Goal: Task Accomplishment & Management: Complete application form

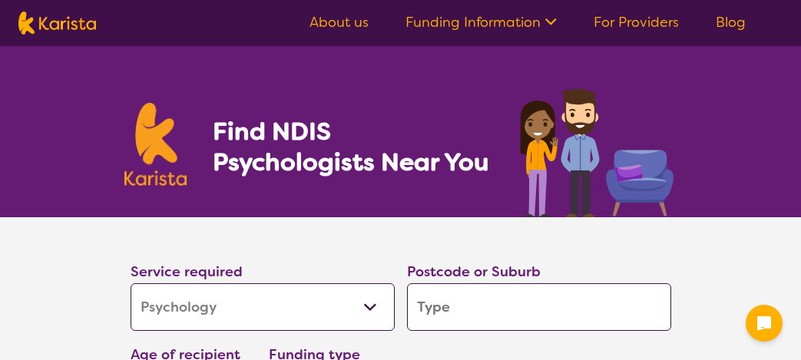
select select "Psychology"
select select "NDIS"
select select "Psychology"
select select "NDIS"
click at [463, 312] on input "search" at bounding box center [539, 307] width 264 height 48
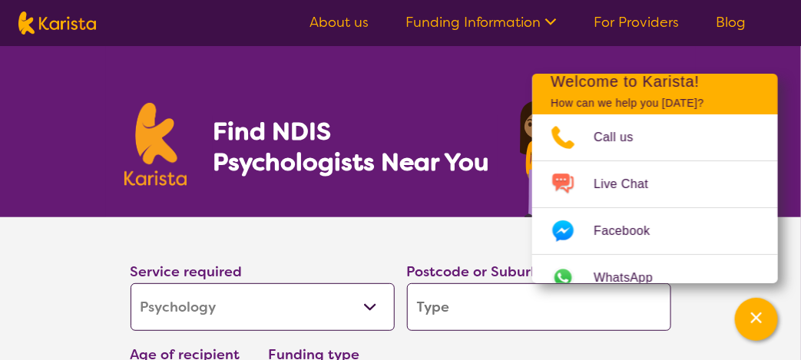
type input "4"
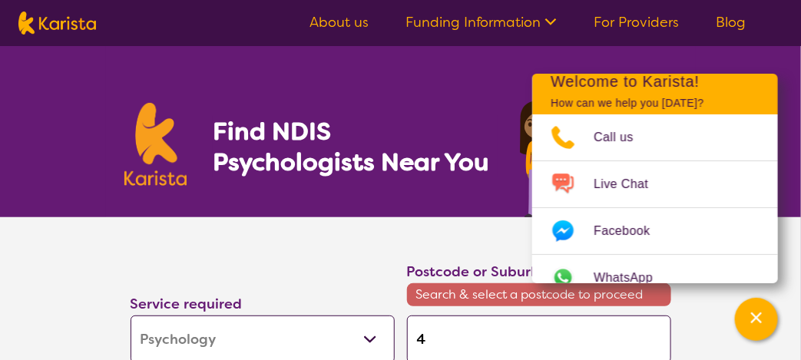
type input "42"
type input "421"
type input "4215"
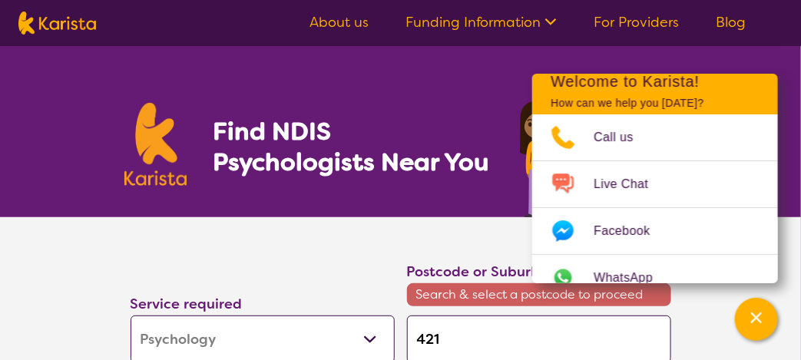
type input "4215"
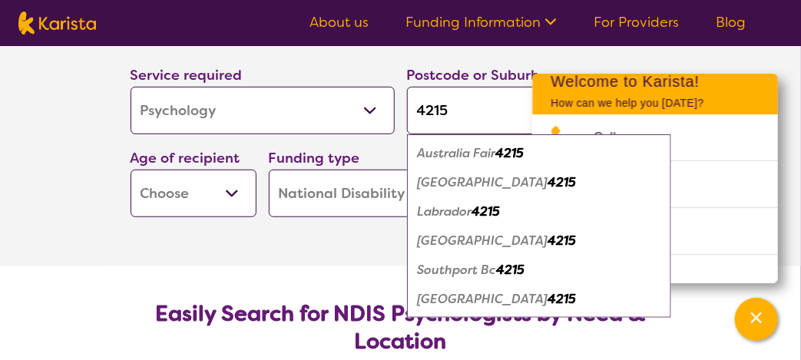
scroll to position [148, 0]
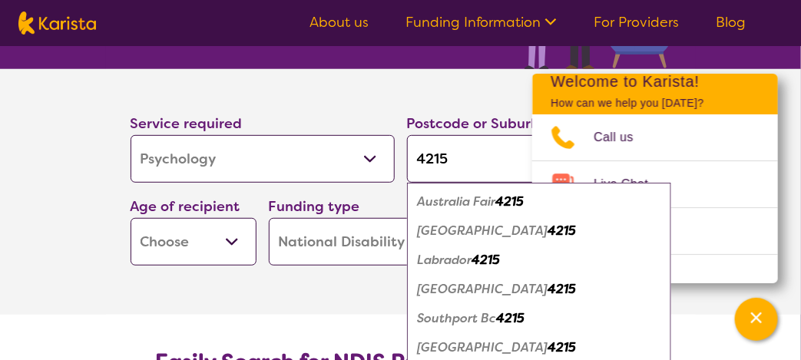
type input "4215"
click at [461, 287] on em "[GEOGRAPHIC_DATA]" at bounding box center [483, 289] width 130 height 16
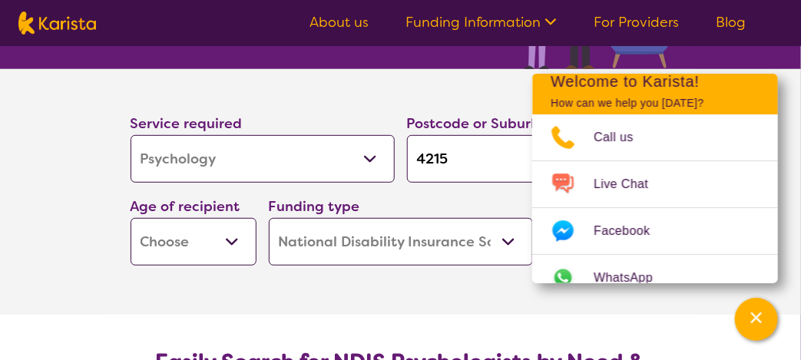
click at [489, 309] on section "Service required Allied Health Assistant Assessment ([MEDICAL_DATA] or [MEDICAL…" at bounding box center [401, 192] width 614 height 246
click at [759, 313] on icon "Channel Menu" at bounding box center [755, 317] width 15 height 15
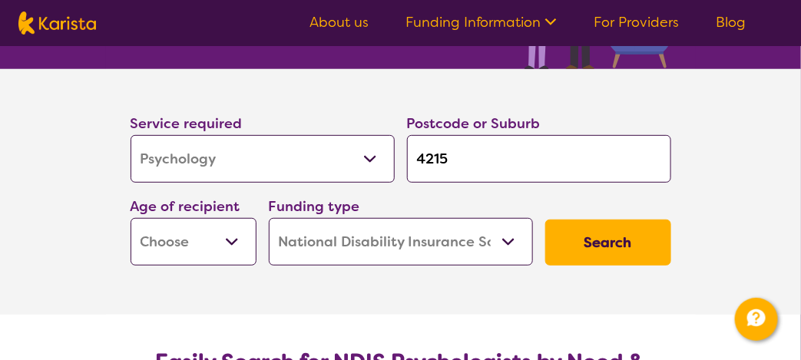
click at [193, 237] on select "Early Childhood - 0 to 9 Child - 10 to 11 Adolescent - 12 to 17 Adult - 18 to 6…" at bounding box center [193, 242] width 126 height 48
click at [234, 244] on select "Early Childhood - 0 to 9 Child - 10 to 11 Adolescent - 12 to 17 Adult - 18 to 6…" at bounding box center [193, 242] width 126 height 48
select select "AS"
click at [130, 218] on select "Early Childhood - 0 to 9 Child - 10 to 11 Adolescent - 12 to 17 Adult - 18 to 6…" at bounding box center [193, 242] width 126 height 48
select select "AS"
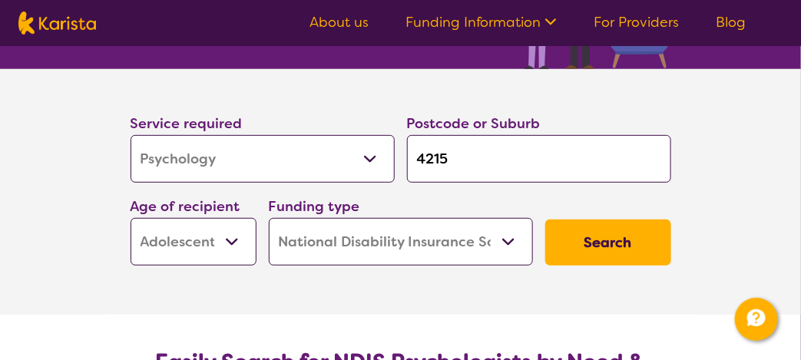
drag, startPoint x: 621, startPoint y: 236, endPoint x: 642, endPoint y: 238, distance: 20.8
click at [642, 238] on button "Search" at bounding box center [608, 243] width 126 height 46
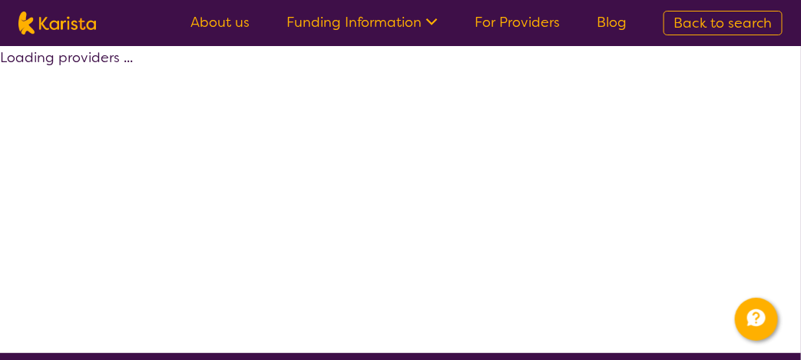
select select "by_score"
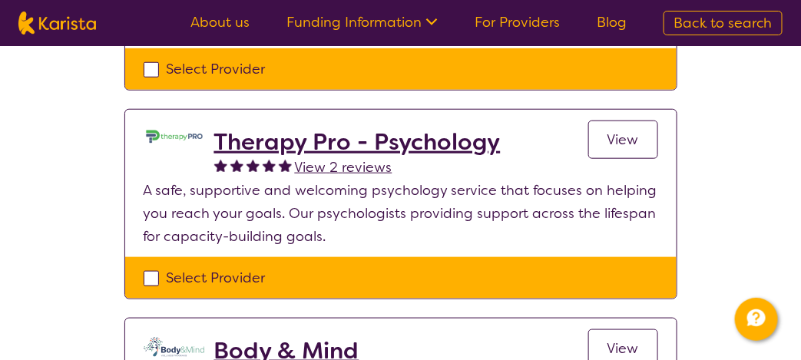
scroll to position [343, 0]
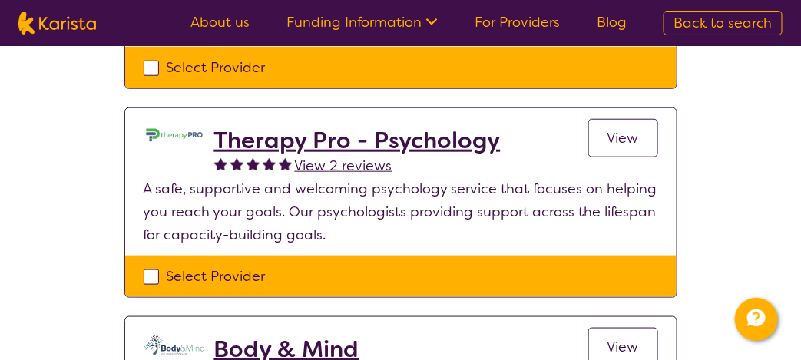
click at [345, 142] on h2 "Therapy Pro - Psychology" at bounding box center [357, 141] width 286 height 28
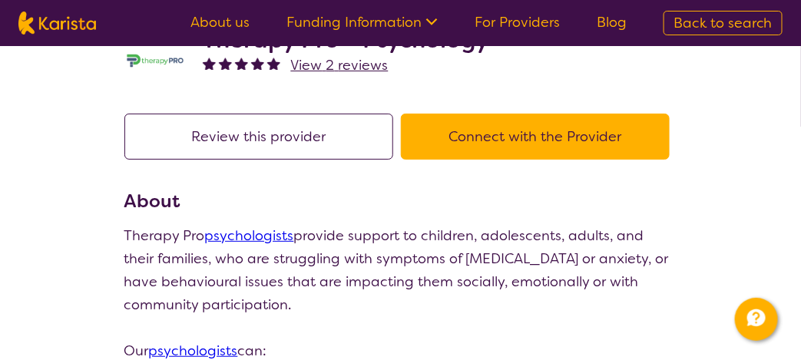
scroll to position [67, 0]
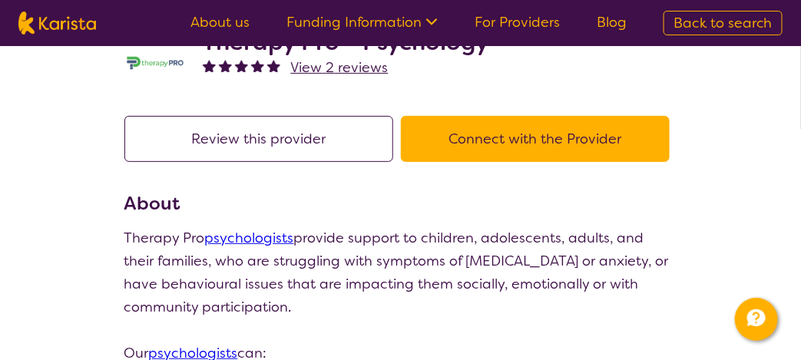
click at [561, 132] on button "Connect with the Provider" at bounding box center [535, 139] width 269 height 46
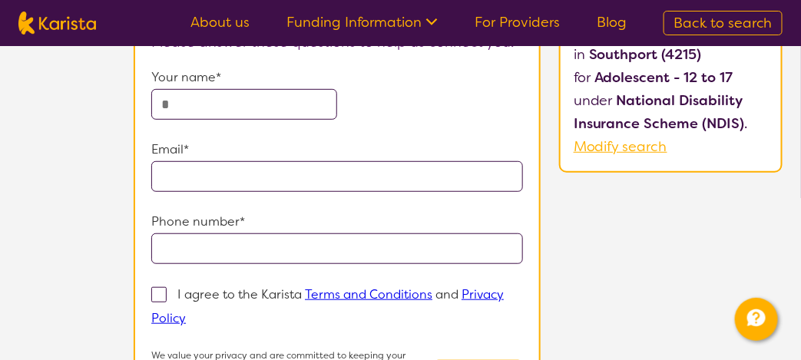
scroll to position [203, 0]
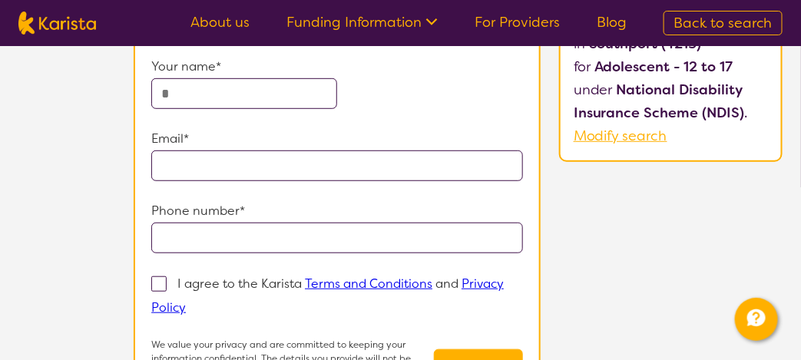
click at [243, 91] on input "text" at bounding box center [244, 93] width 186 height 31
type input "**********"
click at [236, 167] on input "email" at bounding box center [337, 165] width 372 height 31
type input "**********"
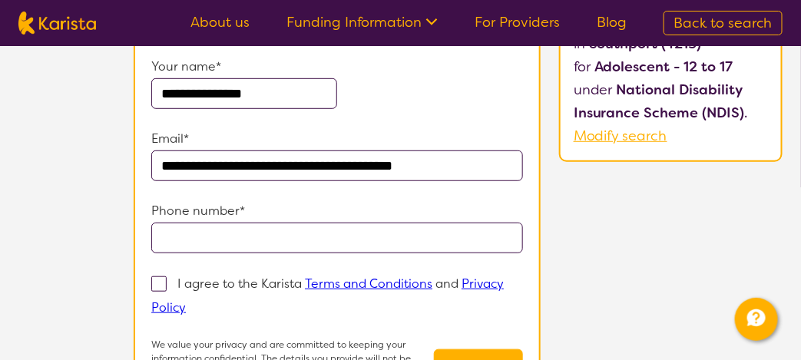
click at [243, 253] on form "**********" at bounding box center [337, 231] width 372 height 352
click at [235, 248] on input "tel" at bounding box center [337, 238] width 372 height 31
type input "**********"
click at [150, 279] on section "**********" at bounding box center [337, 193] width 407 height 487
click at [148, 282] on section "**********" at bounding box center [337, 193] width 407 height 487
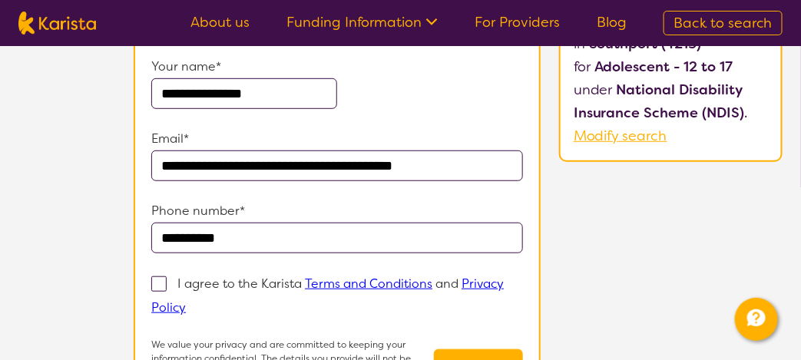
click at [158, 287] on span at bounding box center [158, 283] width 15 height 15
click at [186, 302] on input "I agree to the Karista Terms and Conditions and Privacy Policy" at bounding box center [191, 307] width 10 height 10
checkbox input "true"
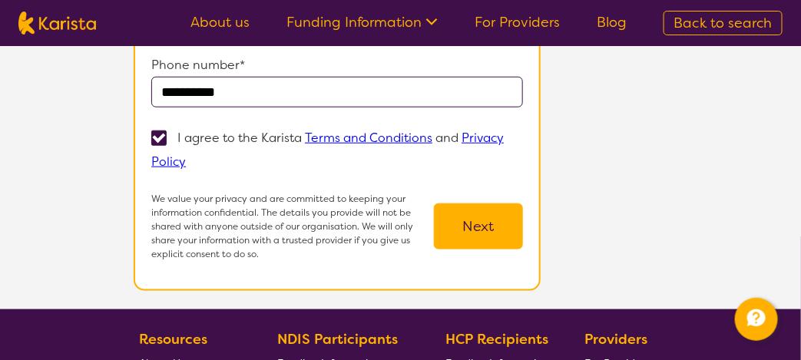
scroll to position [345, 0]
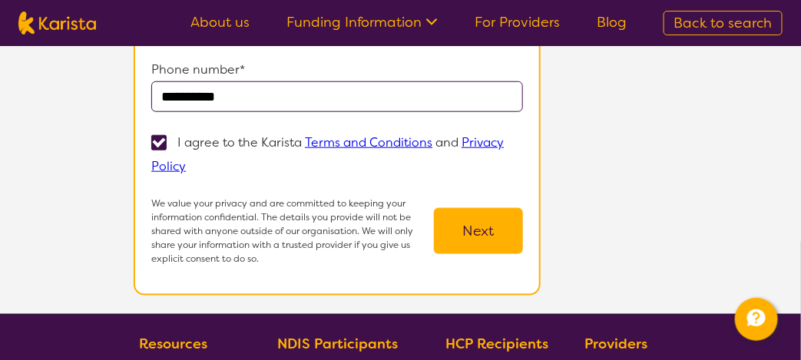
click at [481, 218] on button "Next" at bounding box center [478, 231] width 89 height 46
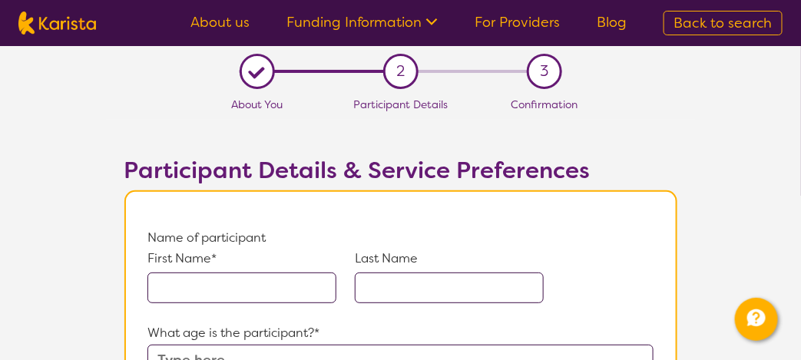
click at [179, 284] on input "text" at bounding box center [241, 288] width 189 height 31
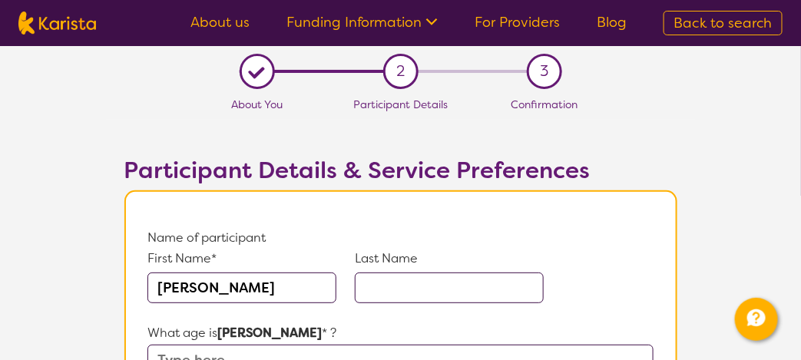
type input "[PERSON_NAME]"
click at [424, 279] on input "text" at bounding box center [449, 288] width 189 height 31
type input "J"
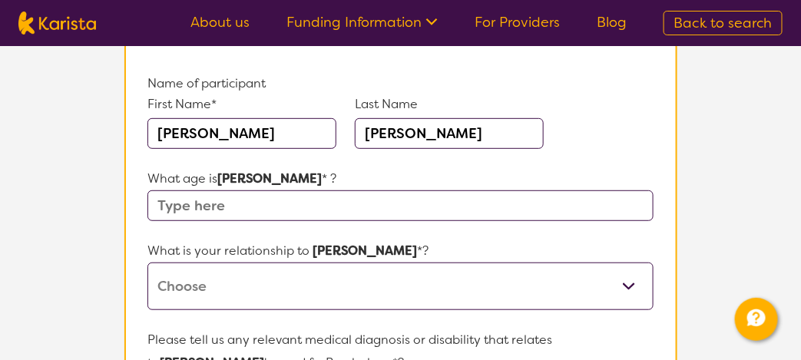
scroll to position [157, 0]
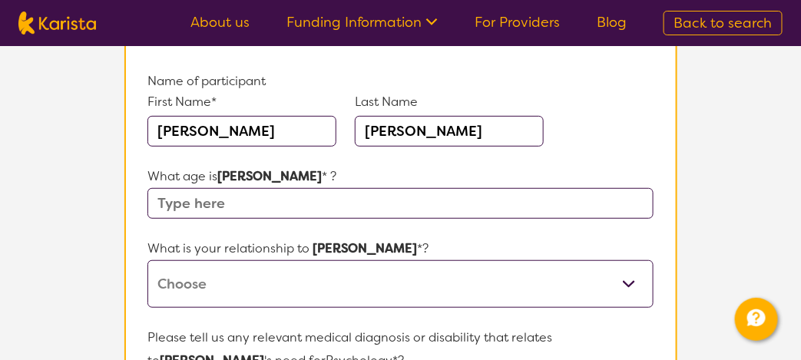
type input "[PERSON_NAME]"
click at [303, 216] on input "text" at bounding box center [399, 203] width 505 height 31
type input "13"
click at [302, 275] on select "This request is for myself I am their parent I am their child I am their spouse…" at bounding box center [399, 284] width 505 height 48
select select "I am their Support Coordinator"
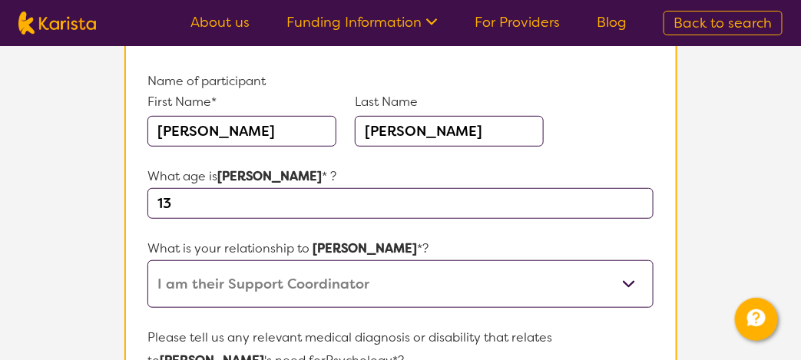
click at [147, 260] on select "This request is for myself I am their parent I am their child I am their spouse…" at bounding box center [399, 284] width 505 height 48
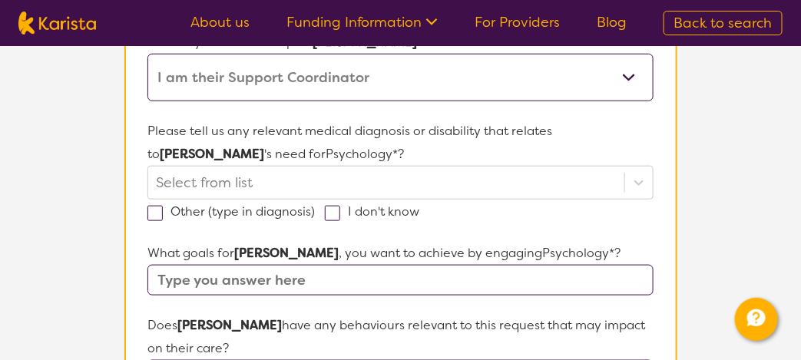
scroll to position [360, 0]
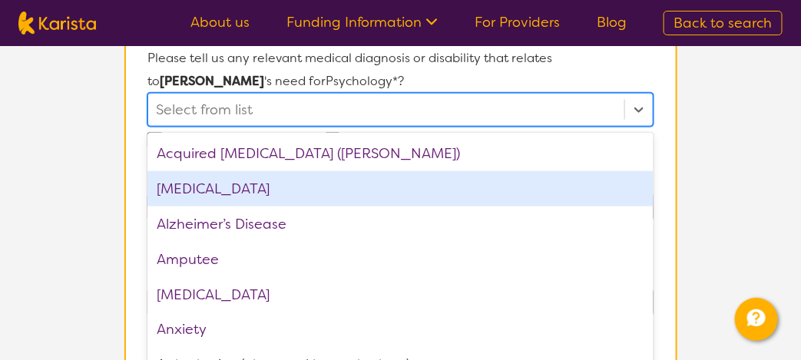
click at [224, 127] on div "option [MEDICAL_DATA] focused, 2 of 75. 75 results available. Use Up and Down t…" at bounding box center [399, 110] width 505 height 34
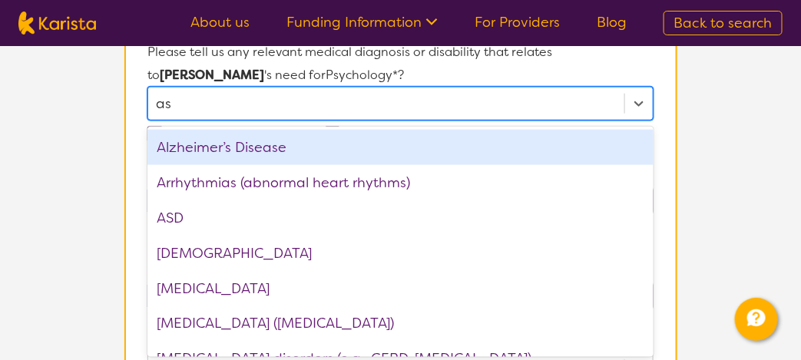
type input "asd"
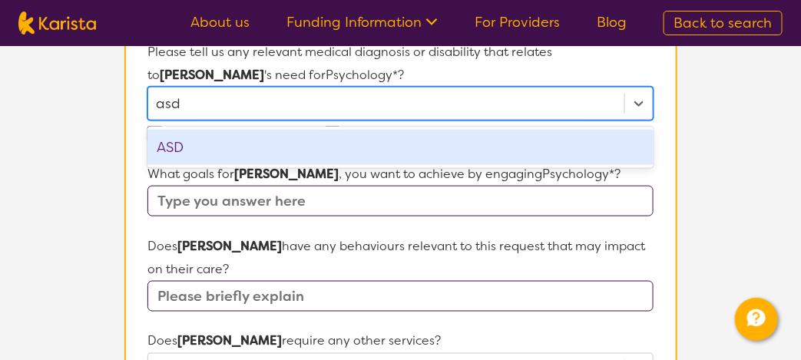
click at [213, 140] on div "ASD" at bounding box center [399, 147] width 505 height 35
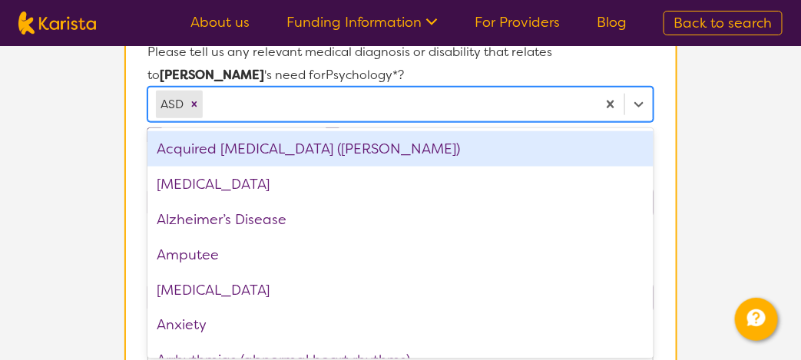
click at [222, 112] on div at bounding box center [397, 104] width 382 height 26
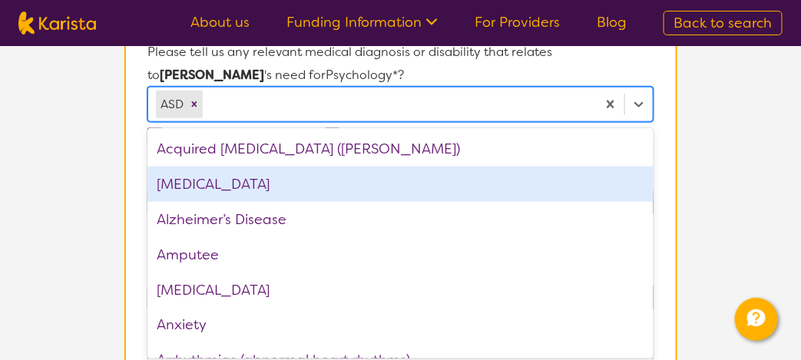
click at [215, 182] on div "[MEDICAL_DATA]" at bounding box center [399, 184] width 505 height 35
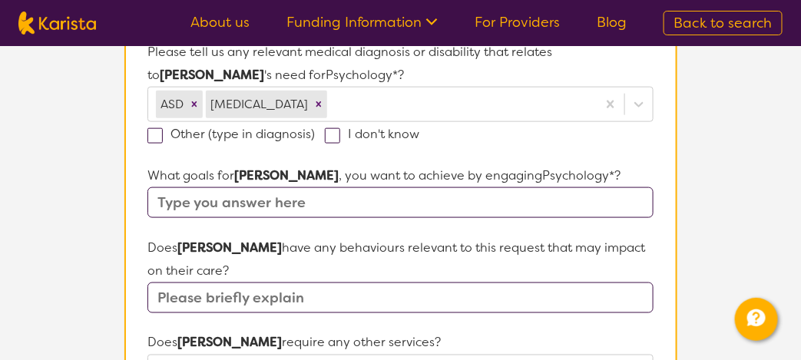
click at [103, 152] on section "L About You 2 Participant Details 3 Confirmation Participant Details & Service …" at bounding box center [400, 281] width 801 height 1355
click at [228, 200] on input "text" at bounding box center [399, 202] width 505 height 31
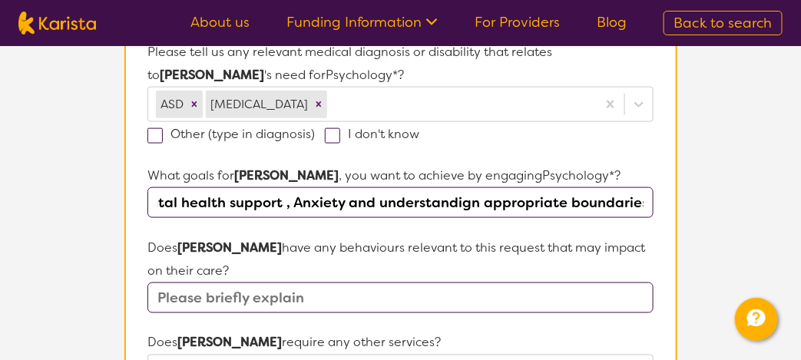
scroll to position [0, 32]
click at [370, 193] on input "Mental health support , Anxiety and understanding appropriate boundaries," at bounding box center [399, 202] width 505 height 31
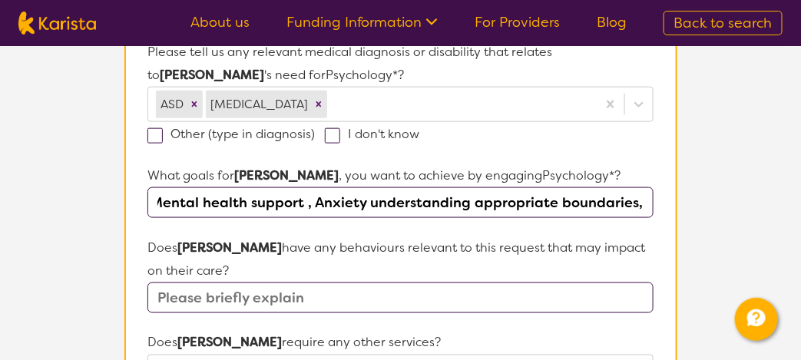
scroll to position [0, 2]
click at [646, 200] on input "Mental health support , Anxiety , understanding appropriate boundaries," at bounding box center [399, 202] width 505 height 31
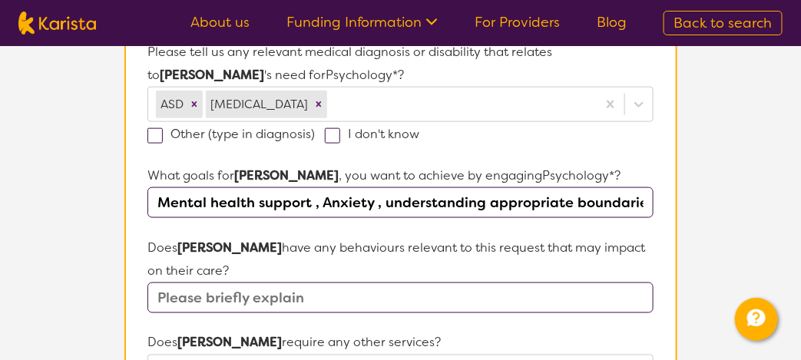
drag, startPoint x: 646, startPoint y: 200, endPoint x: 0, endPoint y: 145, distance: 647.9
click at [0, 145] on section "L About You 2 Participant Details 3 Confirmation Participant Details & Service …" at bounding box center [400, 281] width 801 height 1355
type input "Mental health support , Anxiety , understanding appropriate boundaries and emot…"
click at [293, 299] on input "text" at bounding box center [399, 297] width 505 height 31
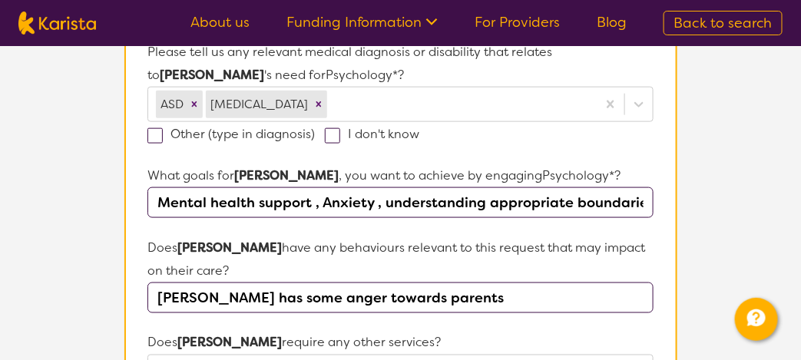
drag, startPoint x: 266, startPoint y: 296, endPoint x: 312, endPoint y: 299, distance: 46.2
click at [312, 299] on input "[PERSON_NAME] has some anger towards parents" at bounding box center [399, 297] width 505 height 31
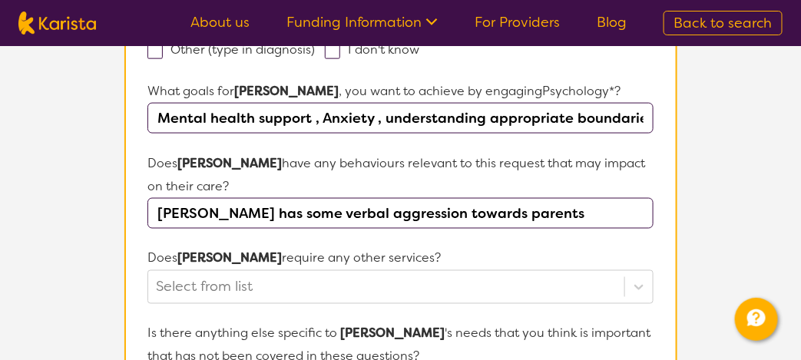
scroll to position [549, 0]
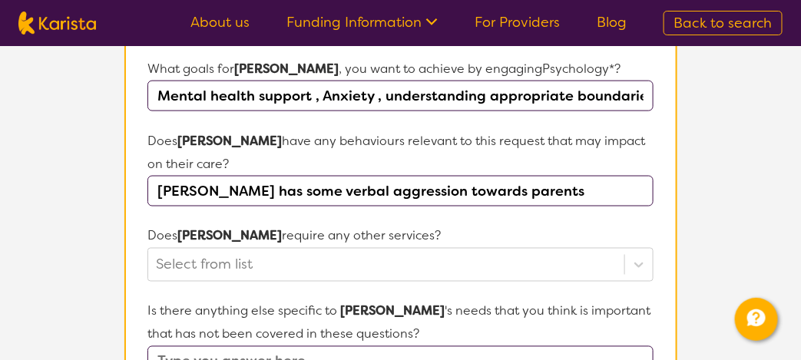
drag, startPoint x: 516, startPoint y: 184, endPoint x: 94, endPoint y: 195, distance: 421.6
click at [94, 195] on section "L About You 2 Participant Details 3 Confirmation Participant Details & Service …" at bounding box center [400, 174] width 801 height 1355
type input "[PERSON_NAME] has some verbal aggression towards parents"
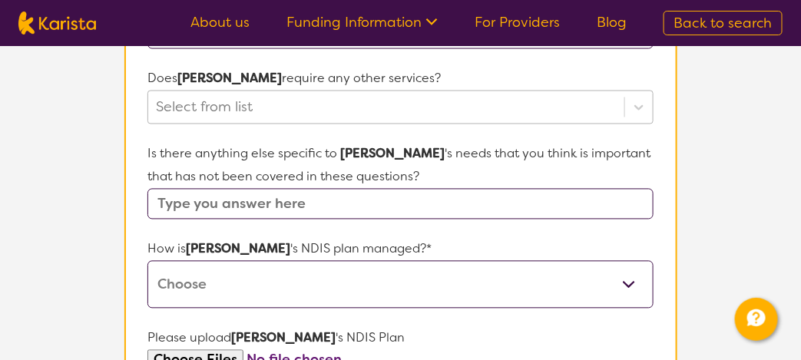
click at [381, 124] on div "Select from list" at bounding box center [399, 108] width 505 height 34
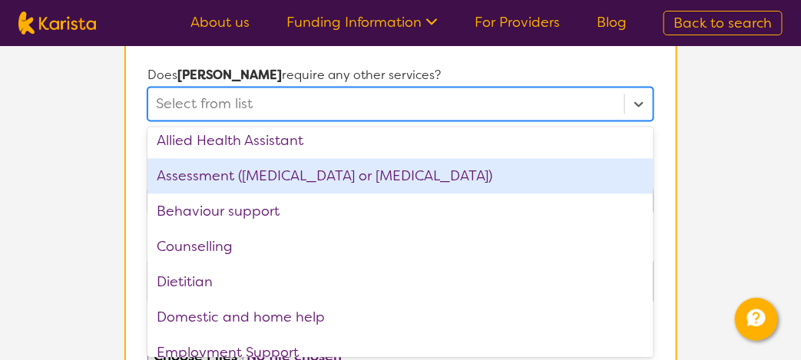
scroll to position [0, 0]
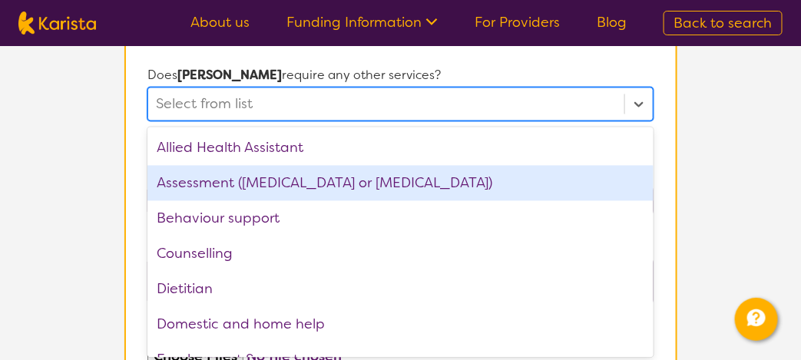
click at [623, 68] on p "Does [PERSON_NAME] require any other services?" at bounding box center [399, 75] width 505 height 23
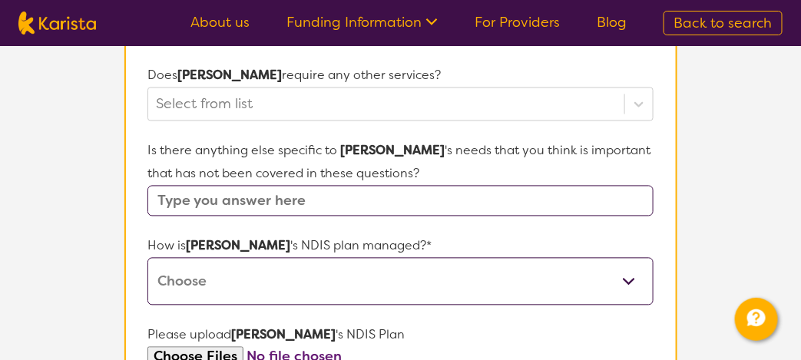
click at [520, 193] on input "text" at bounding box center [399, 201] width 505 height 31
click at [387, 283] on select "Self-managed NDIS plan Managed by a registered plan management provider (not th…" at bounding box center [399, 282] width 505 height 48
select select "Plan Managed"
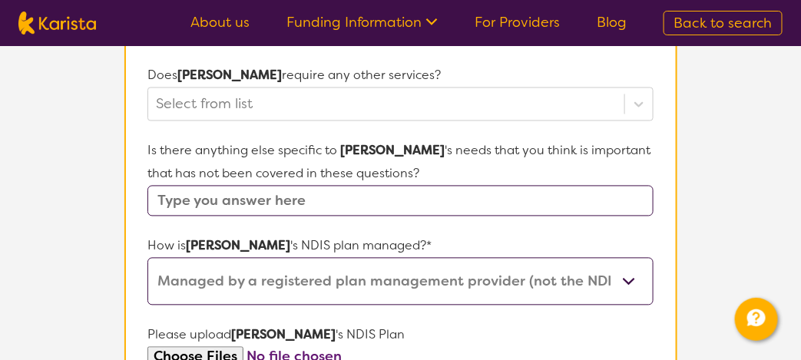
click at [147, 258] on select "Self-managed NDIS plan Managed by a registered plan management provider (not th…" at bounding box center [399, 282] width 505 height 48
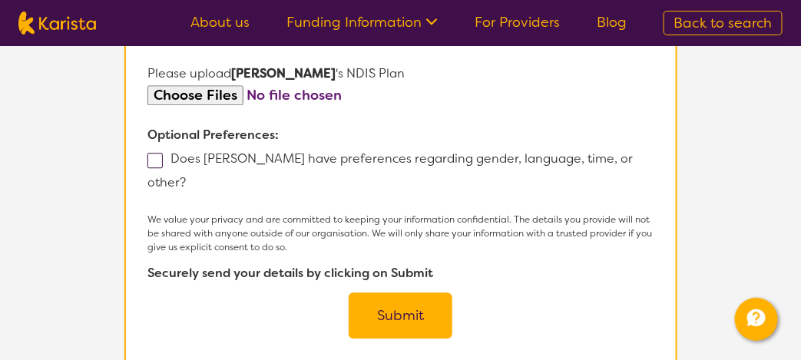
scroll to position [964, 0]
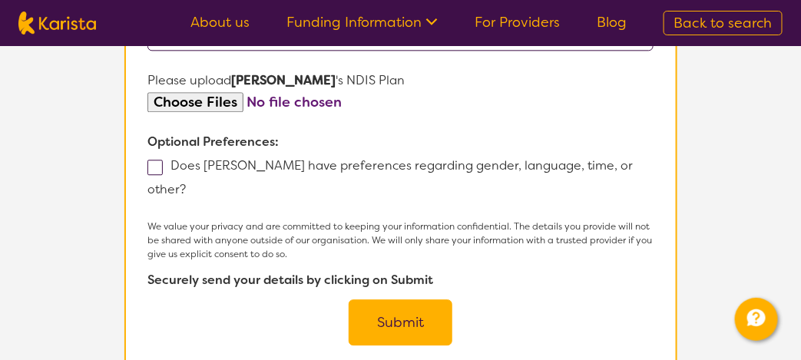
click at [154, 165] on span at bounding box center [154, 167] width 15 height 15
click at [186, 183] on input "Does [PERSON_NAME] have preferences regarding gender, language, time, or other?" at bounding box center [191, 188] width 10 height 10
checkbox input "true"
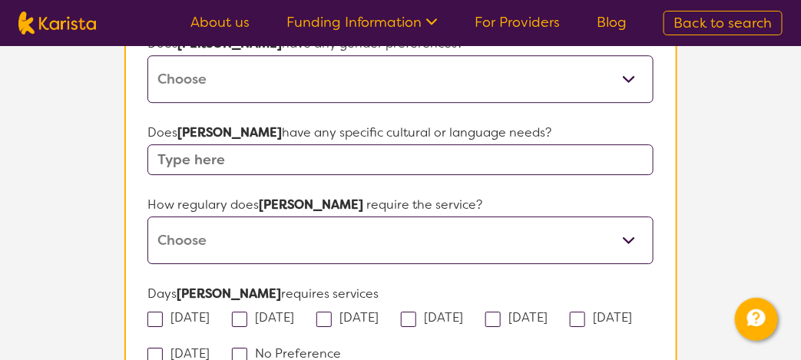
scroll to position [1166, 0]
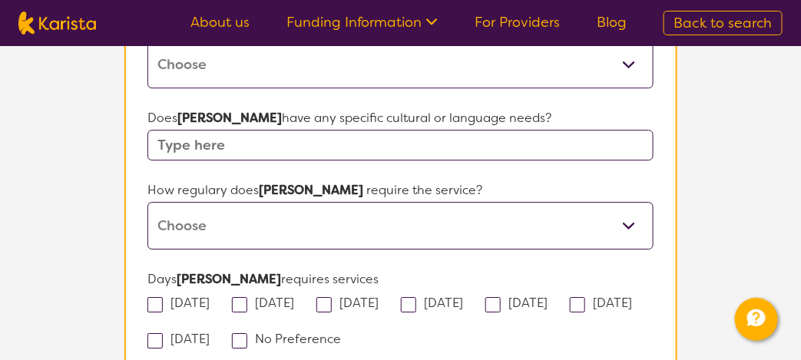
click at [320, 202] on select "Daily Twice a week Weekly Every fortnight Monthly Other" at bounding box center [399, 226] width 505 height 48
select select "Every fortnight"
click at [147, 202] on select "Daily Twice a week Weekly Every fortnight Monthly Other" at bounding box center [399, 226] width 505 height 48
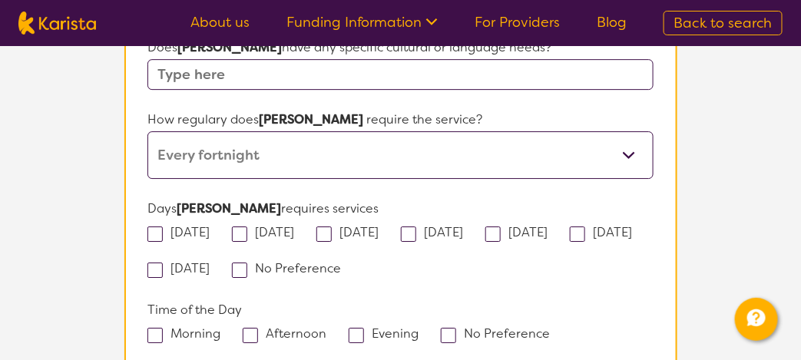
scroll to position [1259, 0]
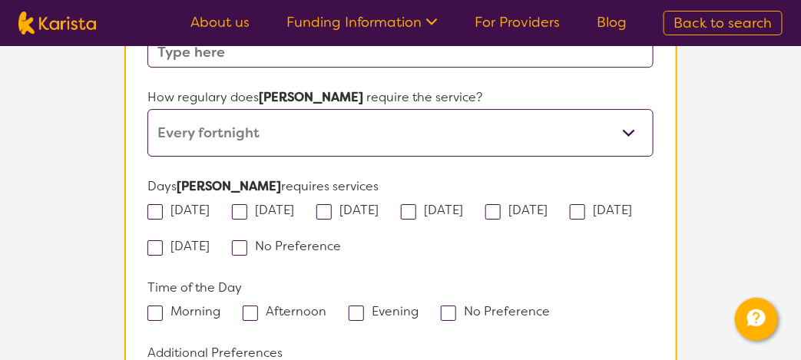
click at [253, 306] on span at bounding box center [250, 313] width 15 height 15
click at [326, 306] on input "Afternoon" at bounding box center [331, 311] width 10 height 10
checkbox input "true"
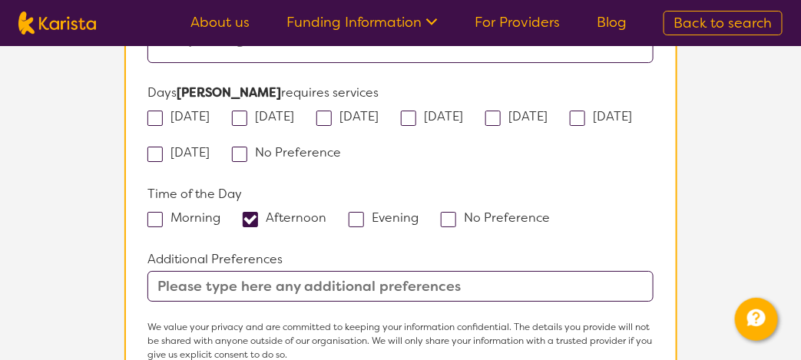
scroll to position [1356, 0]
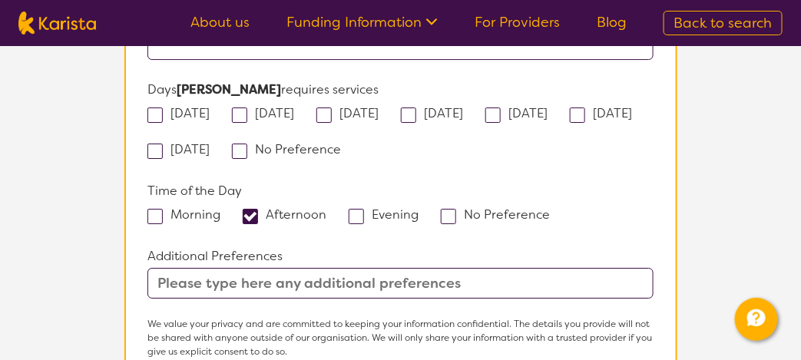
click at [286, 268] on input "text" at bounding box center [399, 283] width 505 height 31
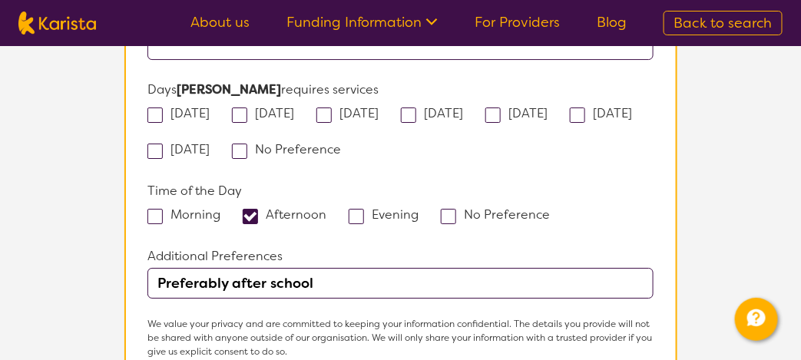
type input "Preferably after school"
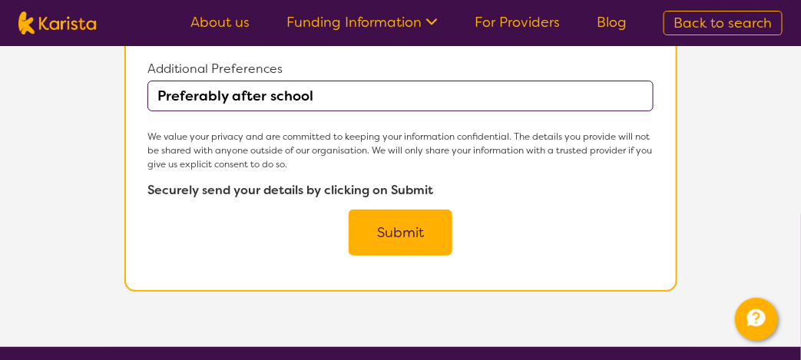
scroll to position [1551, 0]
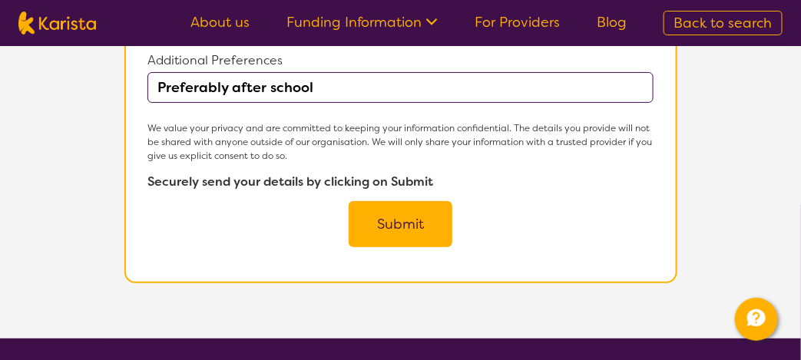
click at [391, 201] on button "Submit" at bounding box center [401, 224] width 104 height 46
